Goal: Book appointment/travel/reservation

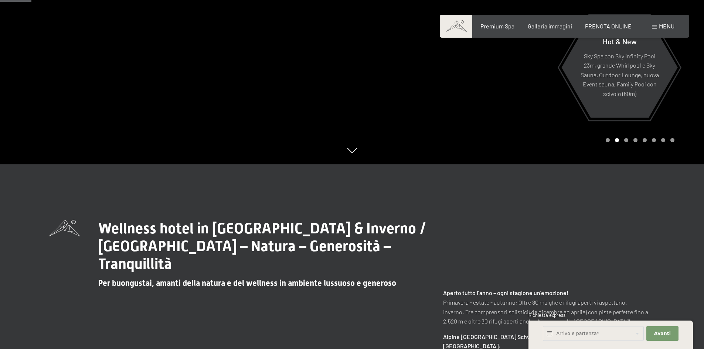
click at [649, 23] on div "Prenotazione Richiesta Premium Spa Galleria immagini PRENOTA ONLINE Menu DE IT …" at bounding box center [565, 26] width 220 height 8
click at [654, 26] on span at bounding box center [654, 27] width 5 height 4
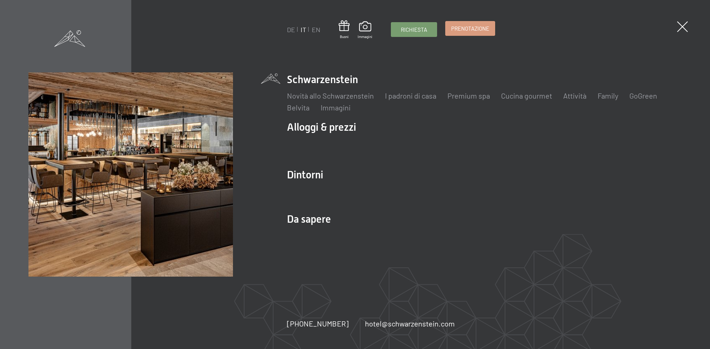
click at [478, 27] on span "Prenotazione" at bounding box center [470, 29] width 38 height 8
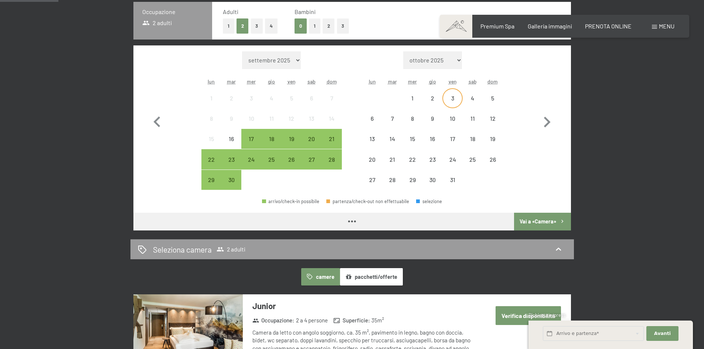
scroll to position [148, 0]
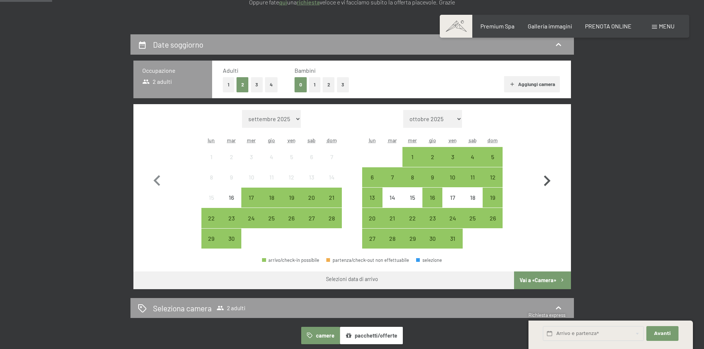
click at [551, 186] on icon "button" at bounding box center [546, 180] width 21 height 21
select select "2025-10-01"
select select "2025-11-01"
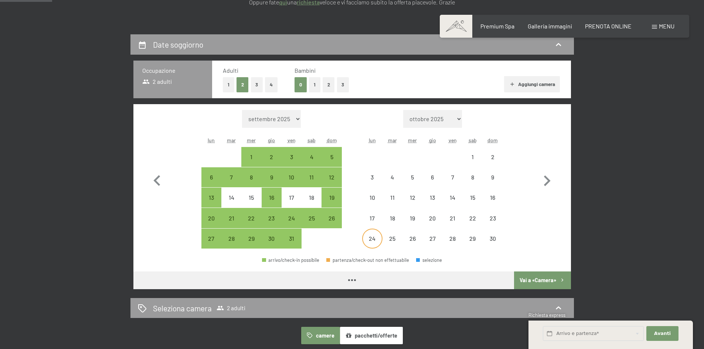
select select "2025-10-01"
select select "2025-11-01"
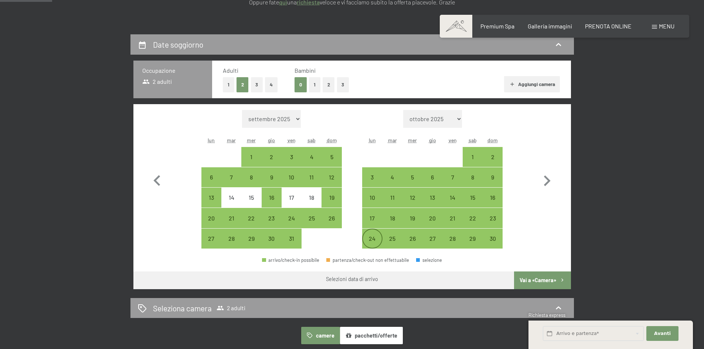
click at [378, 234] on div "24" at bounding box center [372, 239] width 18 height 18
select select "2025-10-01"
select select "2025-11-01"
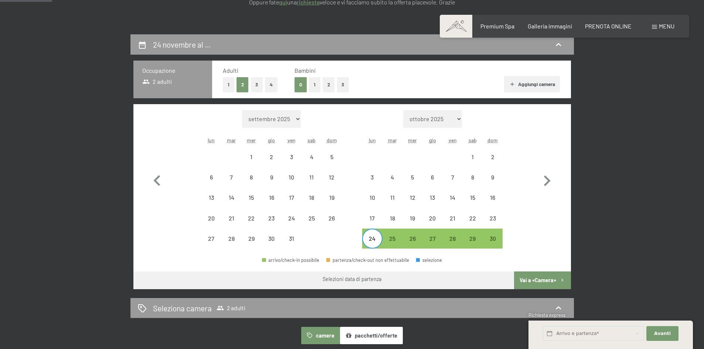
click at [365, 240] on div "24" at bounding box center [372, 245] width 18 height 18
select select "2025-10-01"
select select "2025-11-01"
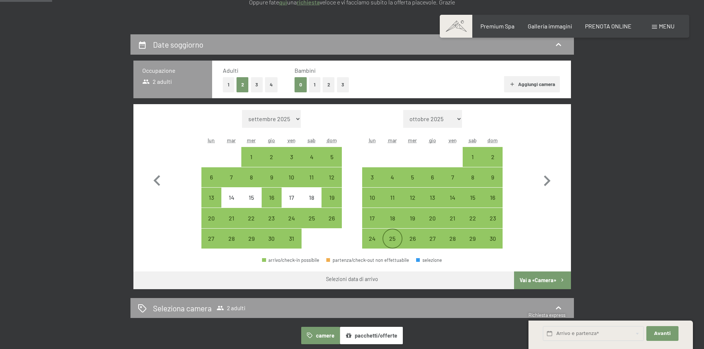
click at [399, 238] on div "25" at bounding box center [392, 245] width 18 height 18
select select "2025-10-01"
select select "2025-11-01"
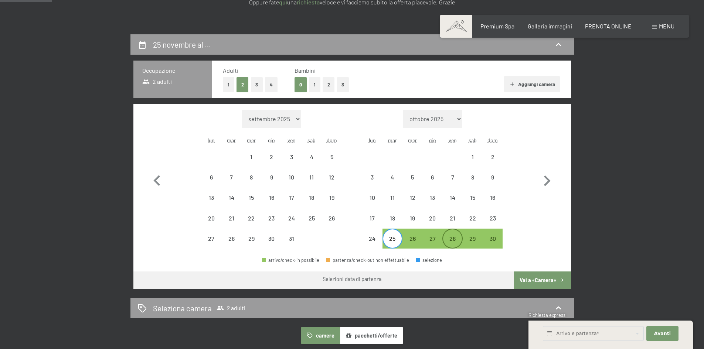
click at [447, 241] on div "28" at bounding box center [452, 245] width 18 height 18
select select "2025-10-01"
select select "2025-11-01"
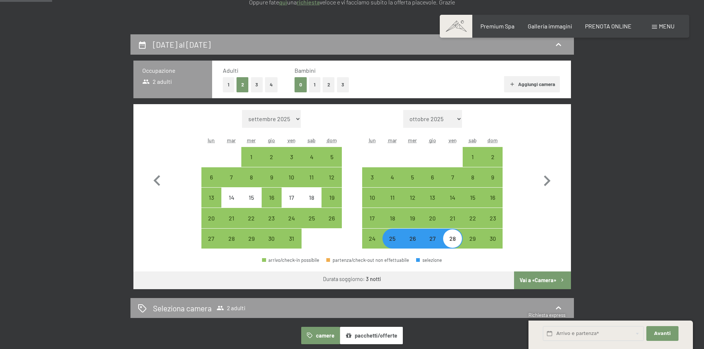
click at [390, 243] on div "25" at bounding box center [392, 245] width 18 height 18
select select "2025-10-01"
select select "2025-11-01"
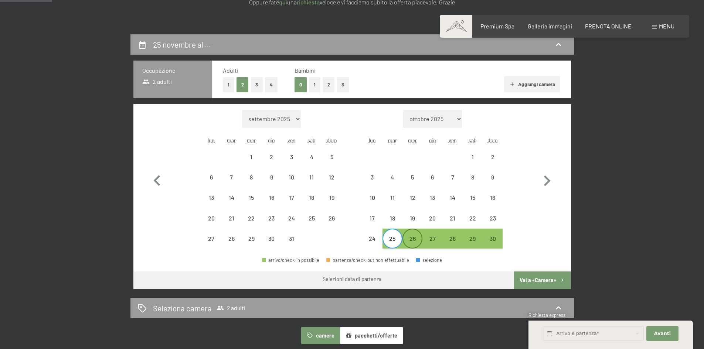
click at [413, 242] on div "26" at bounding box center [412, 245] width 18 height 18
select select "2025-10-01"
select select "2025-11-01"
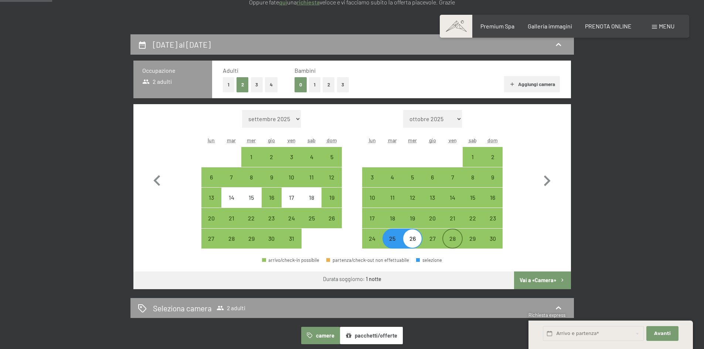
click at [449, 240] on div "28" at bounding box center [452, 245] width 18 height 18
select select "2025-10-01"
select select "2025-11-01"
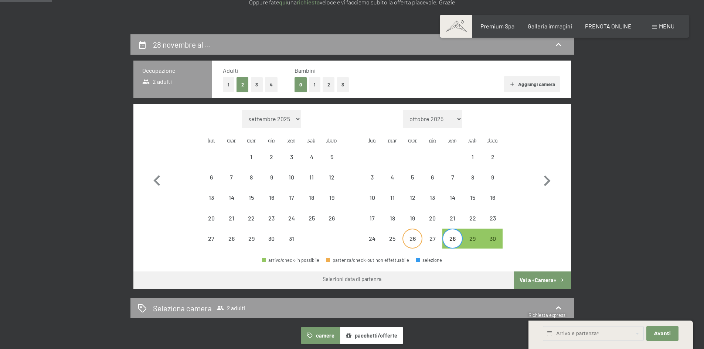
click at [403, 241] on div "26" at bounding box center [412, 245] width 18 height 18
select select "2025-10-01"
select select "2025-11-01"
click at [400, 241] on div "25" at bounding box center [392, 245] width 18 height 18
select select "2025-10-01"
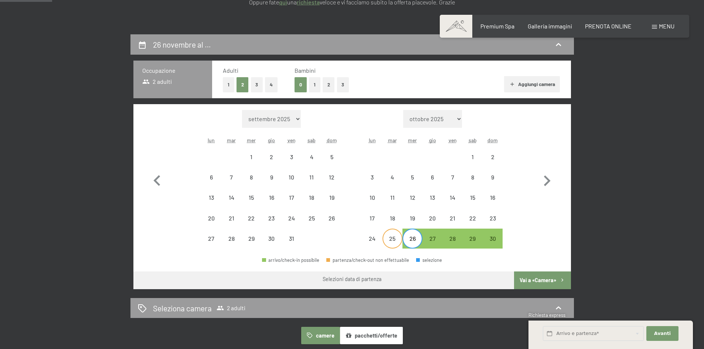
select select "2025-11-01"
click at [454, 238] on div "28" at bounding box center [452, 245] width 18 height 18
select select "2025-10-01"
select select "2025-11-01"
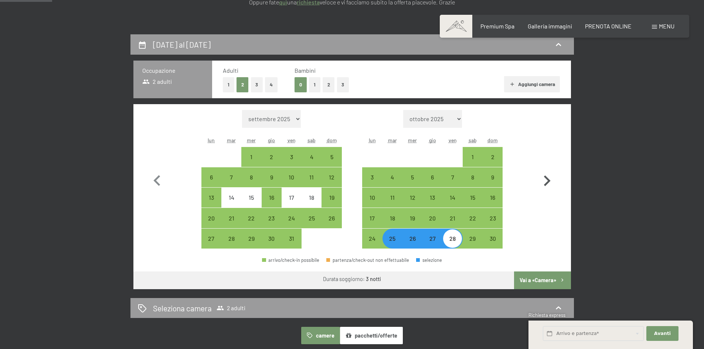
click at [542, 183] on icon "button" at bounding box center [546, 180] width 21 height 21
select select "2025-11-01"
select select "2025-12-01"
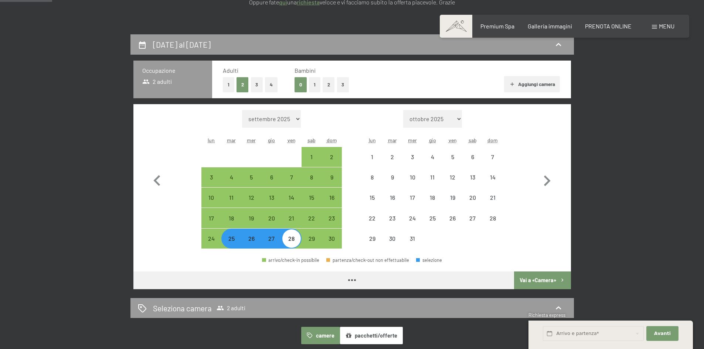
select select "2025-11-01"
select select "2025-12-01"
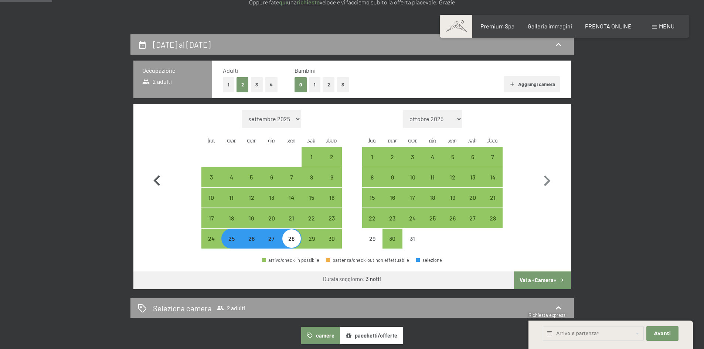
click at [155, 183] on icon "button" at bounding box center [156, 180] width 21 height 21
select select "2025-10-01"
select select "2025-11-01"
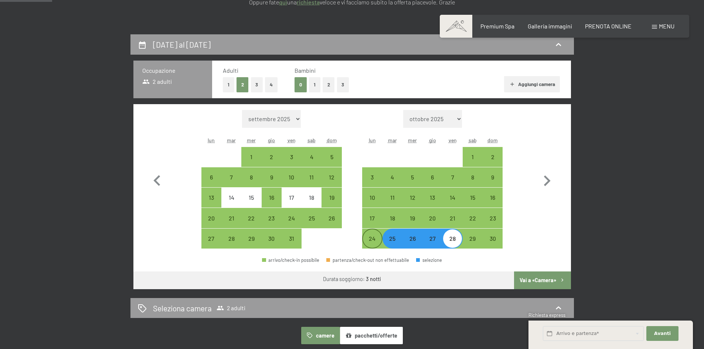
click at [377, 243] on div "24" at bounding box center [372, 245] width 18 height 18
select select "2025-10-01"
select select "2025-11-01"
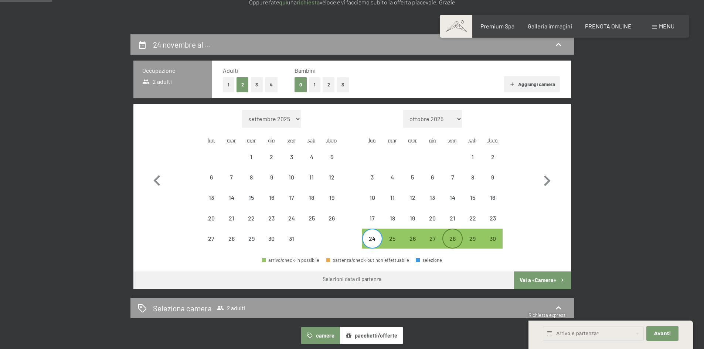
click at [448, 240] on div "28" at bounding box center [452, 245] width 18 height 18
select select "2025-10-01"
select select "2025-11-01"
